Goal: Navigation & Orientation: Find specific page/section

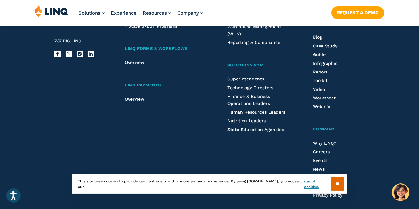
scroll to position [1639, 0]
click at [135, 65] on span "Overview" at bounding box center [135, 62] width 20 height 5
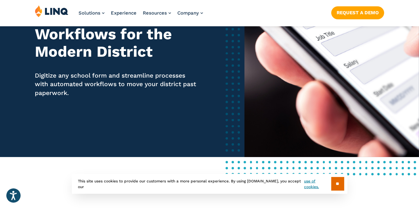
scroll to position [77, 0]
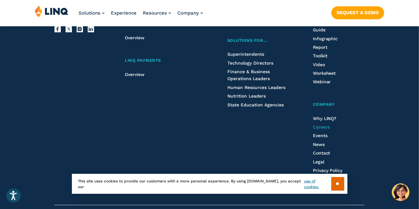
click at [324, 129] on span "Careers" at bounding box center [321, 126] width 17 height 5
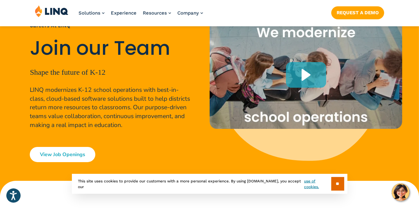
scroll to position [62, 0]
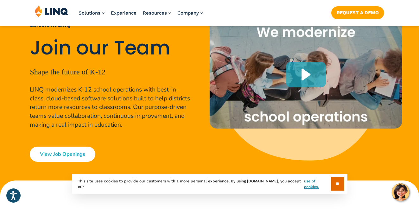
click at [67, 155] on link "View Job Openings" at bounding box center [63, 154] width 66 height 15
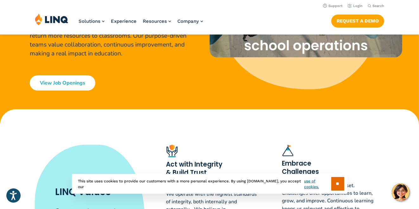
scroll to position [89, 0]
